Goal: Task Accomplishment & Management: Complete application form

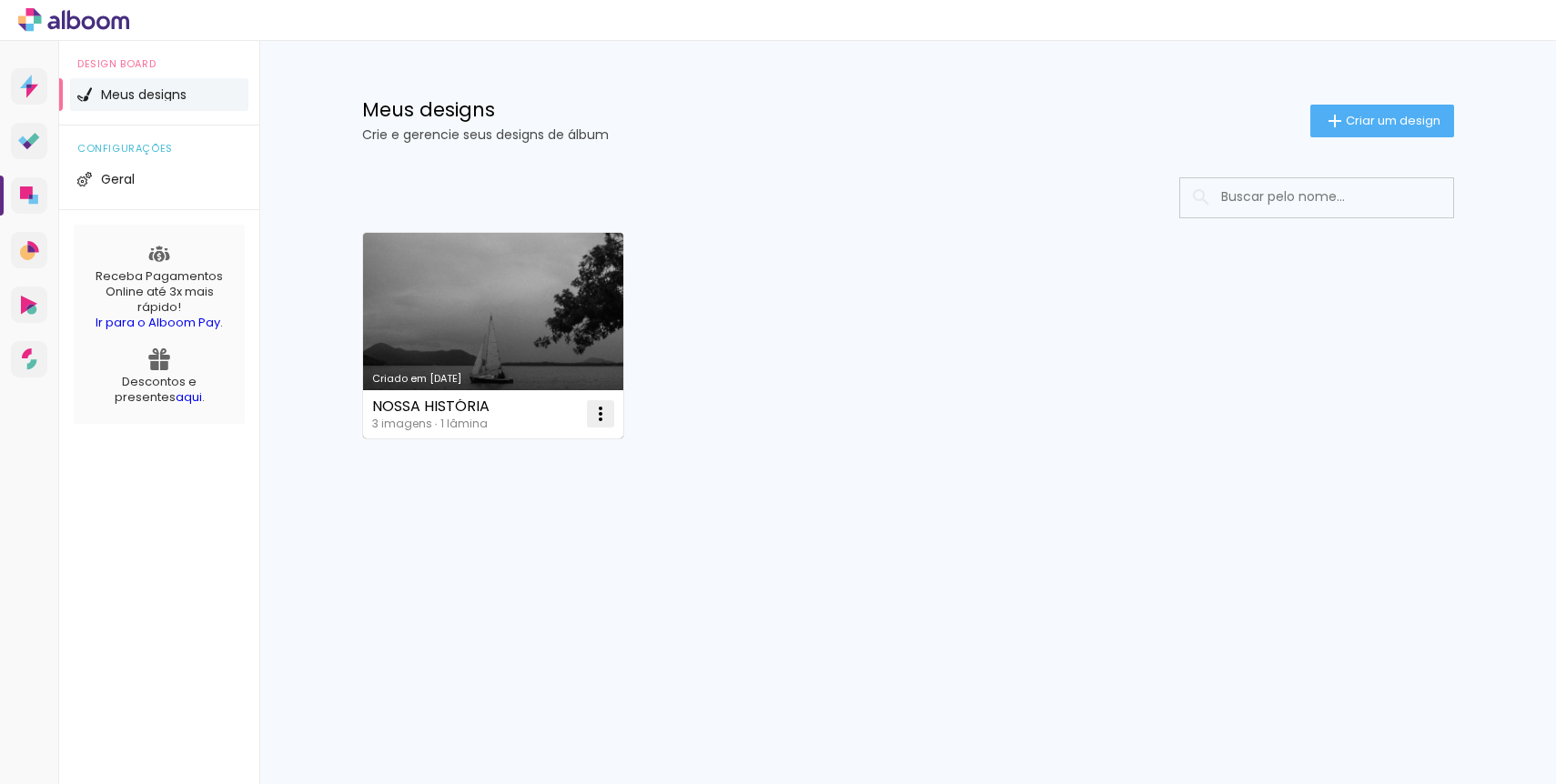
click at [602, 415] on iron-icon at bounding box center [601, 414] width 22 height 22
click at [567, 462] on paper-item "Abrir" at bounding box center [527, 456] width 182 height 36
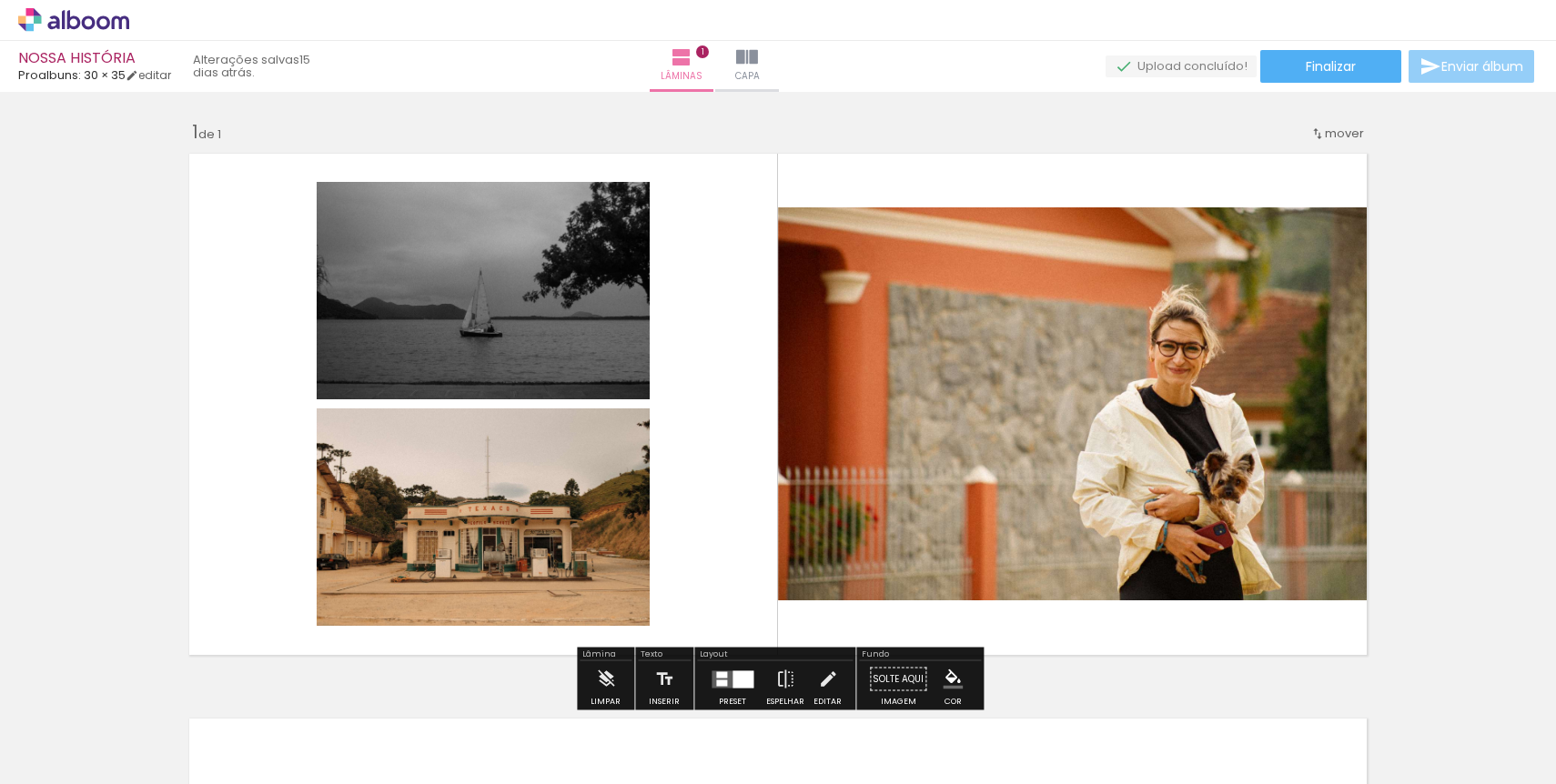
click at [1430, 73] on iron-icon at bounding box center [1431, 67] width 22 height 22
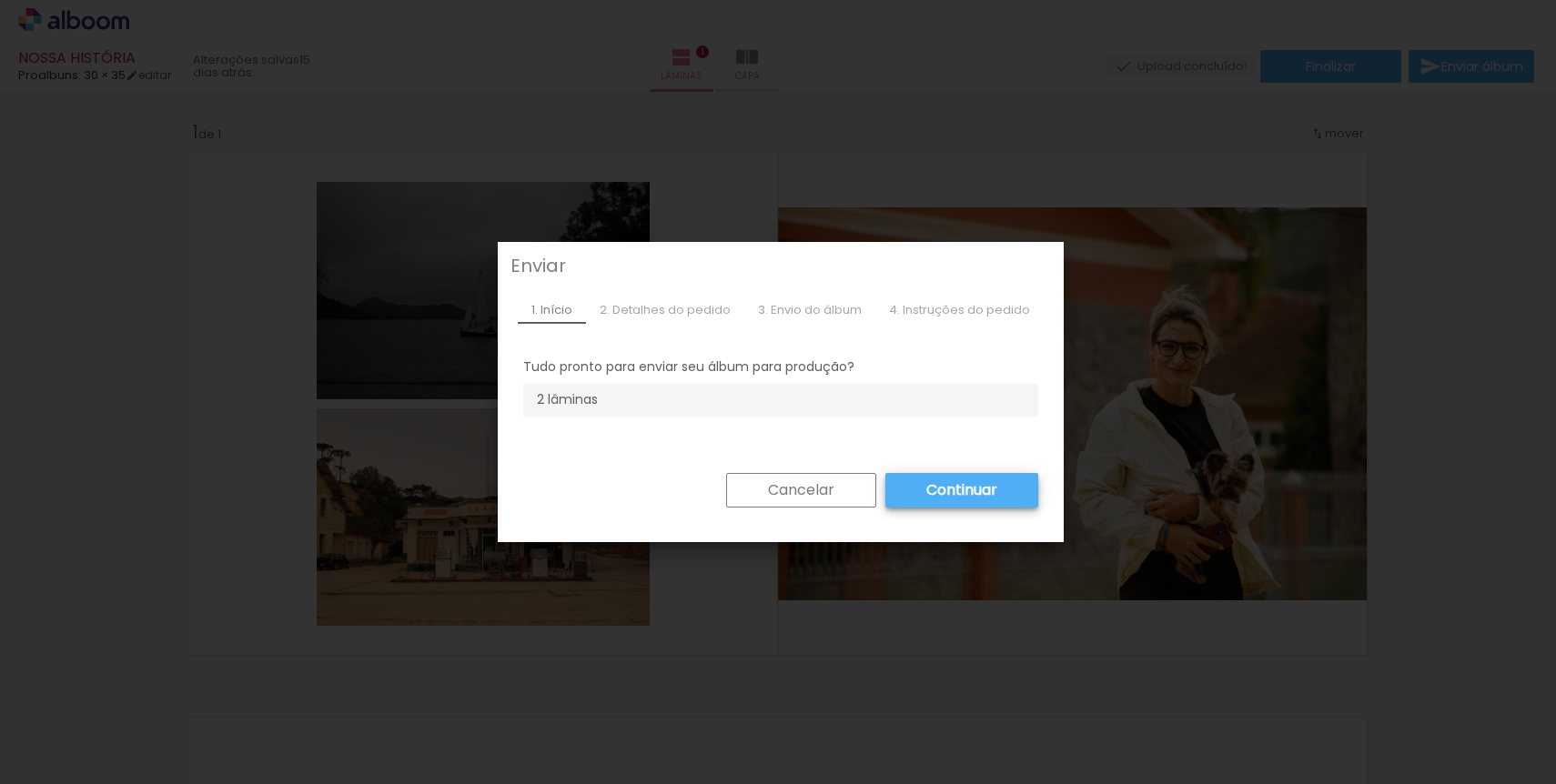
click at [679, 308] on div "2. Detalhes do pedido" at bounding box center [665, 309] width 159 height 27
click at [0, 0] on slot "Continuar" at bounding box center [0, 0] width 0 height 0
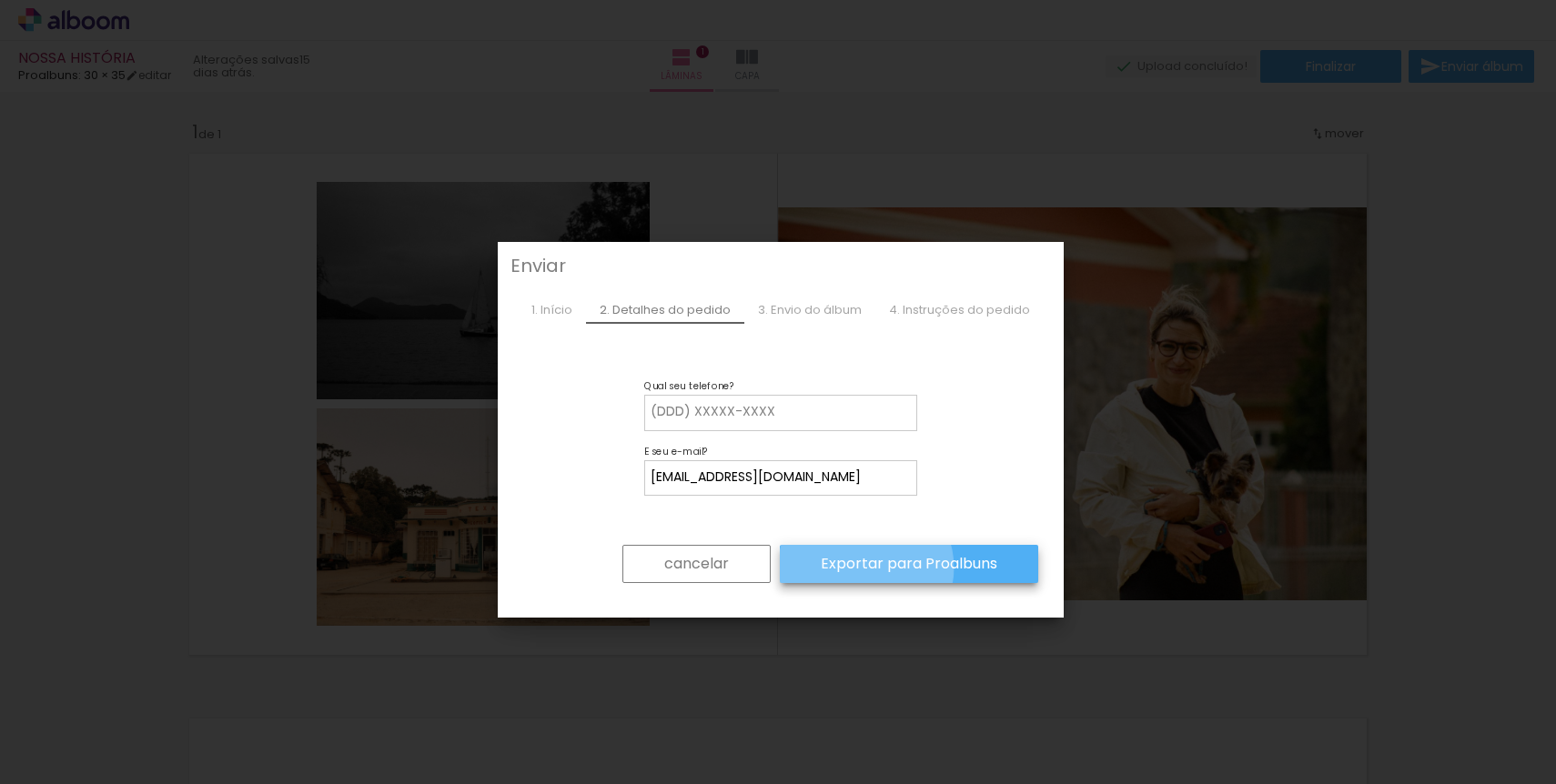
click at [0, 0] on slot "Exportar para Proalbuns" at bounding box center [0, 0] width 0 height 0
click at [800, 301] on div "3. Envio do álbum" at bounding box center [809, 309] width 131 height 27
click at [698, 406] on input at bounding box center [780, 412] width 260 height 18
type input "47991901221"
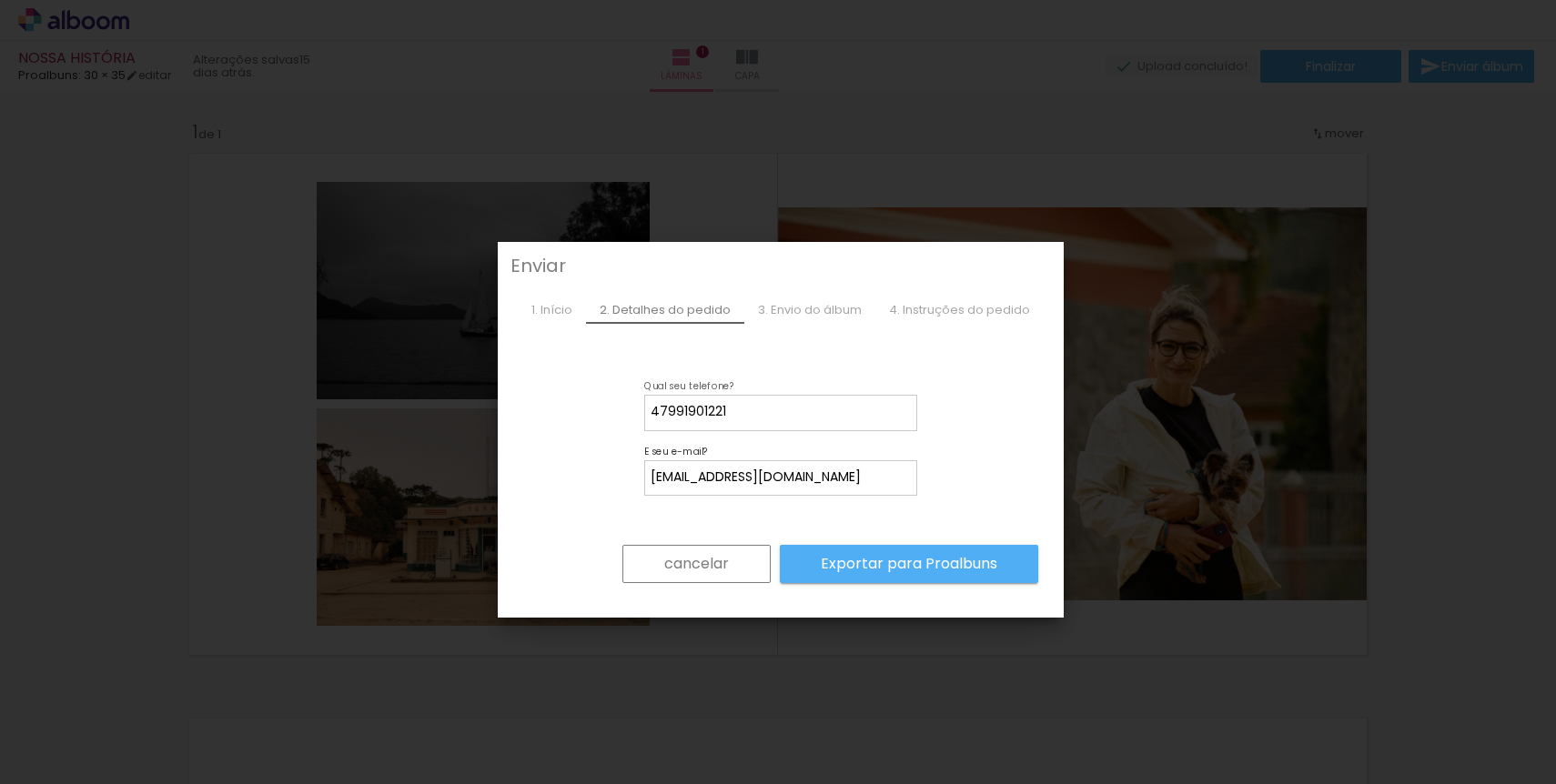
type paper-input "47991901221"
click at [855, 577] on paper-button "Exportar para Proalbuns" at bounding box center [908, 564] width 259 height 38
